Goal: Task Accomplishment & Management: Use online tool/utility

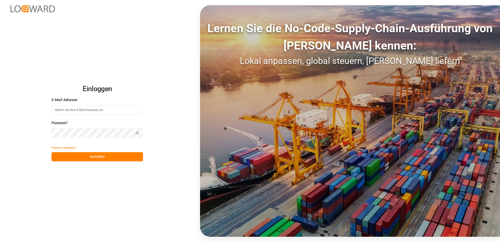
click at [96, 111] on input at bounding box center [98, 109] width 92 height 9
type input "[PERSON_NAME][EMAIL_ADDRESS][PERSON_NAME][DOMAIN_NAME]"
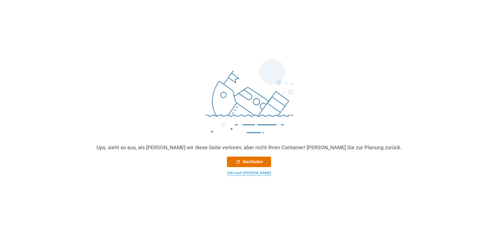
click at [255, 173] on div "Geh nach [PERSON_NAME]" at bounding box center [249, 172] width 44 height 5
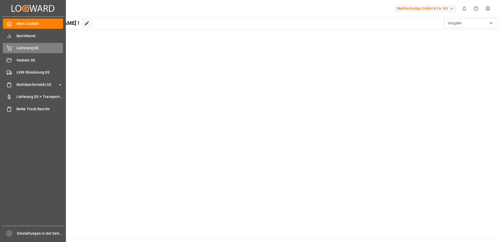
click at [21, 46] on span "Lieferung DE" at bounding box center [39, 47] width 47 height 5
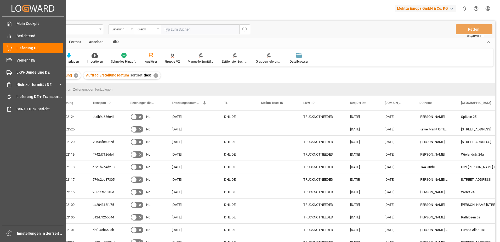
click at [133, 27] on div "Lieferung" at bounding box center [121, 29] width 26 height 10
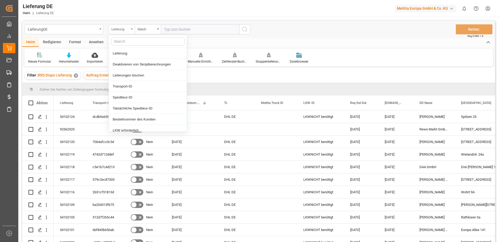
click at [132, 30] on div "Lieferung" at bounding box center [121, 29] width 26 height 10
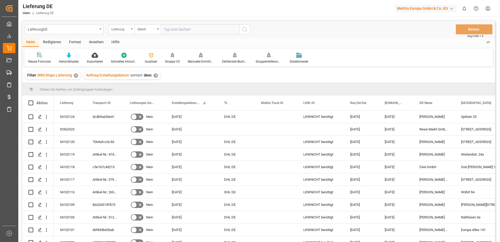
click at [132, 30] on div "Lieferung" at bounding box center [121, 29] width 26 height 10
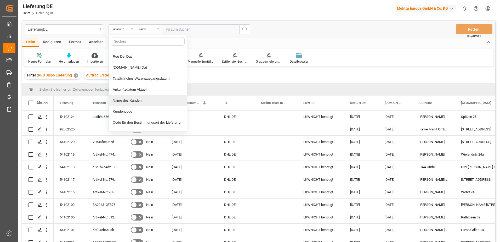
scroll to position [157, 0]
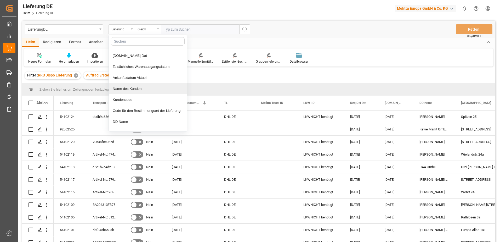
click at [135, 88] on div "Name des Kunden" at bounding box center [148, 88] width 78 height 11
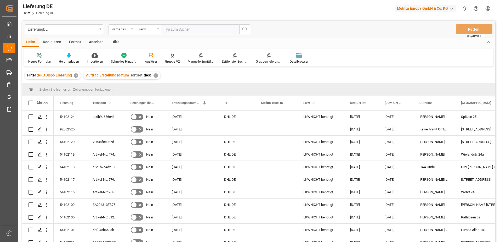
click at [180, 29] on input "text" at bounding box center [200, 29] width 78 height 10
type input "lidl"
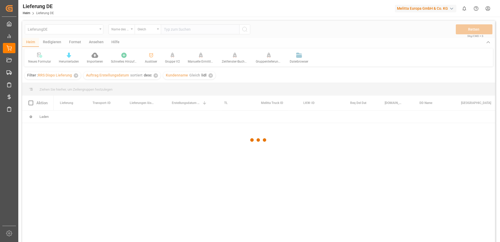
click at [180, 29] on div at bounding box center [258, 140] width 473 height 238
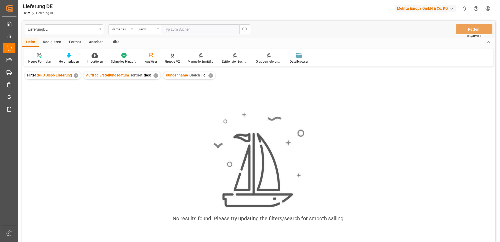
click at [180, 29] on input "text" at bounding box center [200, 29] width 78 height 10
click at [156, 76] on div "✕" at bounding box center [155, 75] width 4 height 4
click at [77, 76] on div "✕" at bounding box center [76, 75] width 4 height 4
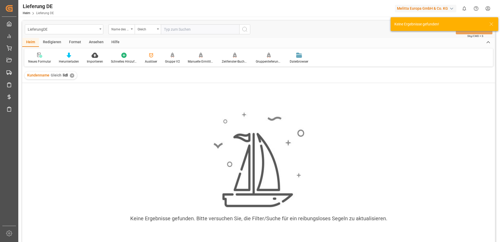
click at [178, 30] on input "text" at bounding box center [200, 29] width 78 height 10
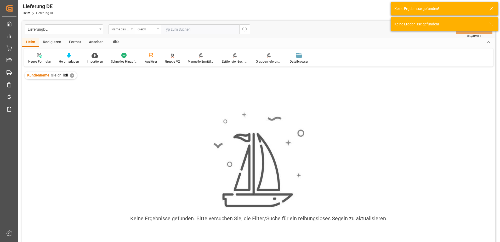
click at [132, 30] on div "Name des Kunden" at bounding box center [121, 29] width 26 height 10
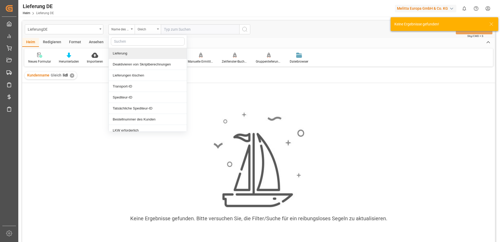
click at [158, 30] on div "Gleich" at bounding box center [148, 29] width 26 height 10
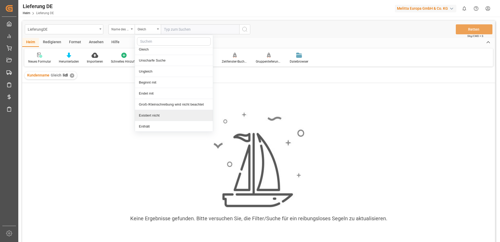
scroll to position [4, 0]
click at [146, 125] on div "Enthält" at bounding box center [174, 125] width 78 height 11
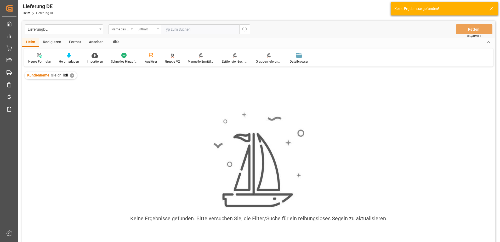
click at [188, 30] on input "text" at bounding box center [200, 29] width 78 height 10
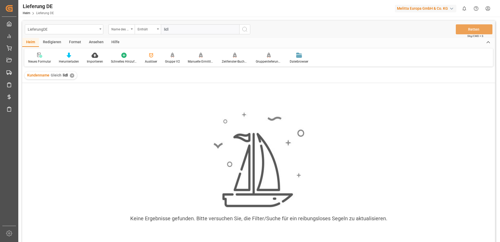
type input "lidl"
click at [72, 75] on div "✕" at bounding box center [72, 75] width 4 height 4
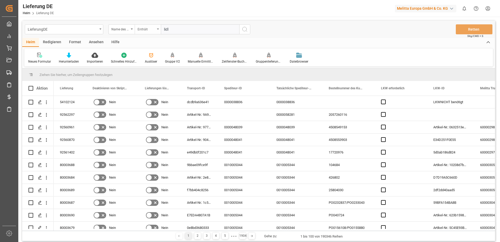
click at [158, 30] on div "Enthält" at bounding box center [148, 29] width 26 height 10
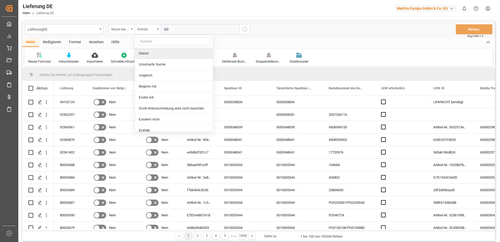
click at [146, 55] on div "Gleich" at bounding box center [174, 53] width 78 height 11
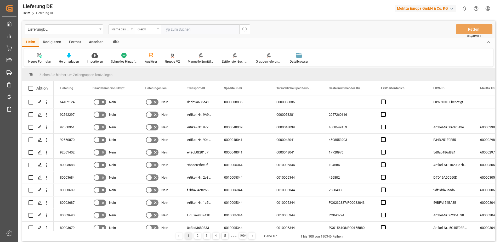
click at [132, 27] on div "Name des Kunden" at bounding box center [121, 29] width 26 height 10
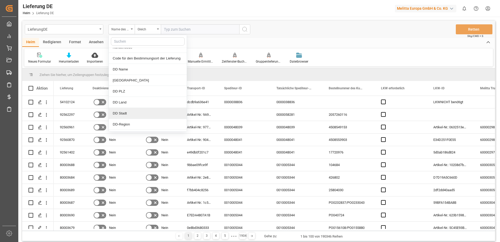
click at [119, 112] on div "DD Stadt" at bounding box center [148, 113] width 78 height 11
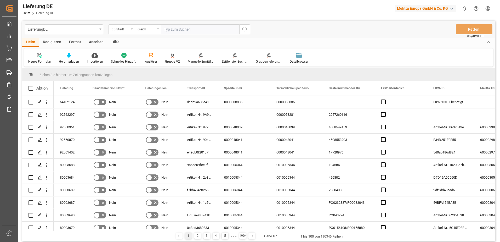
click at [177, 30] on input "text" at bounding box center [200, 29] width 78 height 10
type input "Bietigheim"
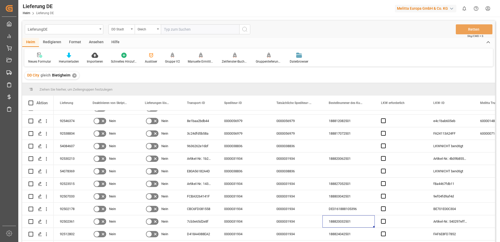
drag, startPoint x: 330, startPoint y: 241, endPoint x: 427, endPoint y: 249, distance: 97.5
click at [427, 241] on html "Erstellt von potrace 1.15, geschrieben von [PERSON_NAME] [DATE]-[DATE] Erstellt…" at bounding box center [250, 121] width 500 height 242
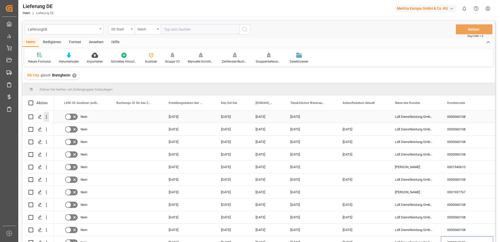
click at [46, 117] on icon "Menü öffnen" at bounding box center [46, 117] width 1 height 4
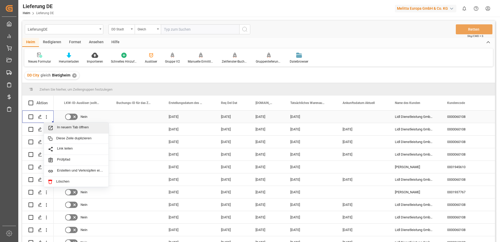
click at [69, 126] on span "In neuem Tab öffnen" at bounding box center [81, 127] width 48 height 5
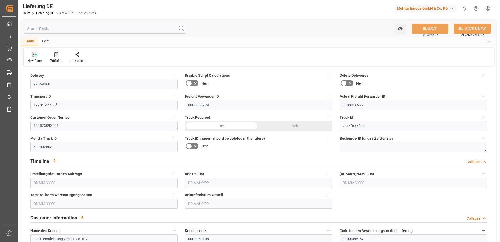
type input "3"
type input "2.75"
type input "715.392"
type input "963"
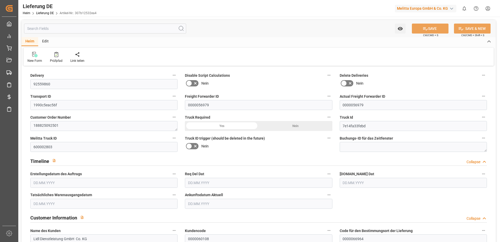
type input "5501.52"
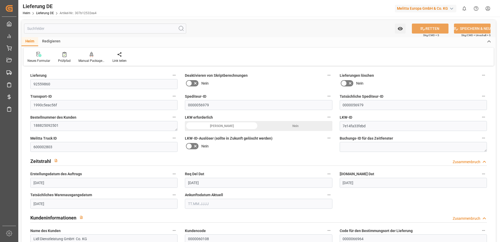
type input "[DATE]"
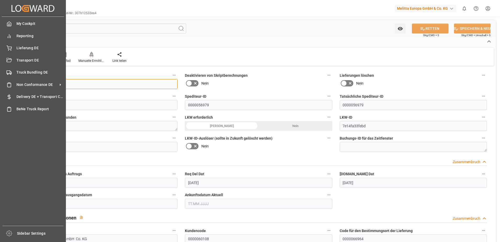
drag, startPoint x: 53, startPoint y: 82, endPoint x: 17, endPoint y: 84, distance: 36.1
click at [17, 84] on div "Created by potrace 1.15, written by Peter Selinger 2001-2017 Created by potrace…" at bounding box center [250, 121] width 500 height 242
drag, startPoint x: 59, startPoint y: 102, endPoint x: 9, endPoint y: 102, distance: 49.9
click at [9, 102] on div "Erstellt von potrace 1.15, geschrieben von Peter Selinger 2001-2017 Erstellt vo…" at bounding box center [250, 121] width 500 height 242
